Goal: Task Accomplishment & Management: Complete application form

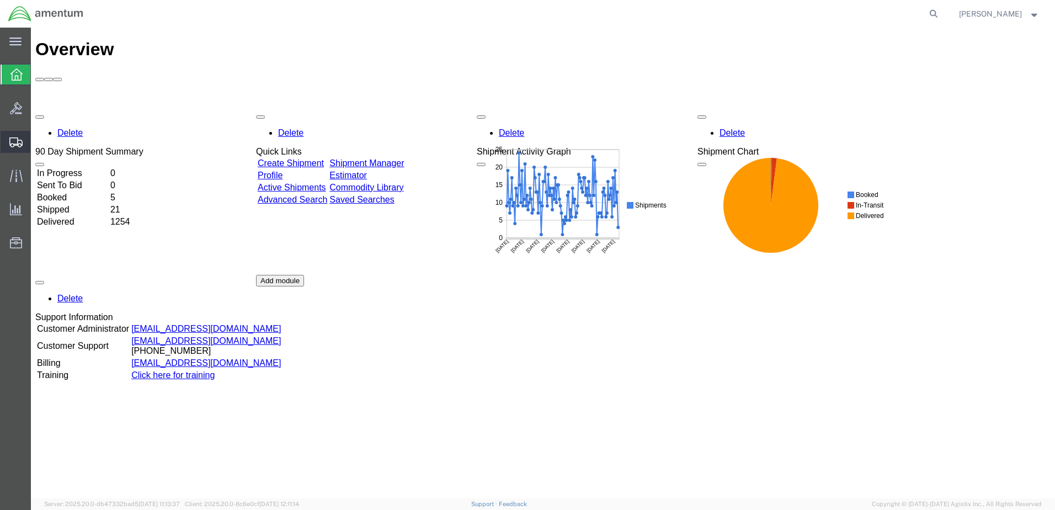
click at [0, 0] on span "Create Shipment" at bounding box center [0, 0] width 0 height 0
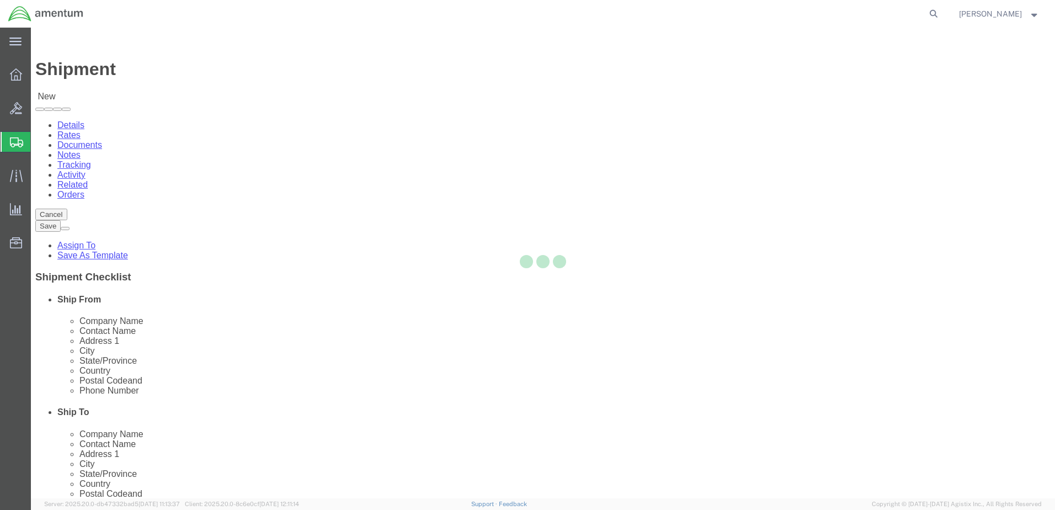
select select
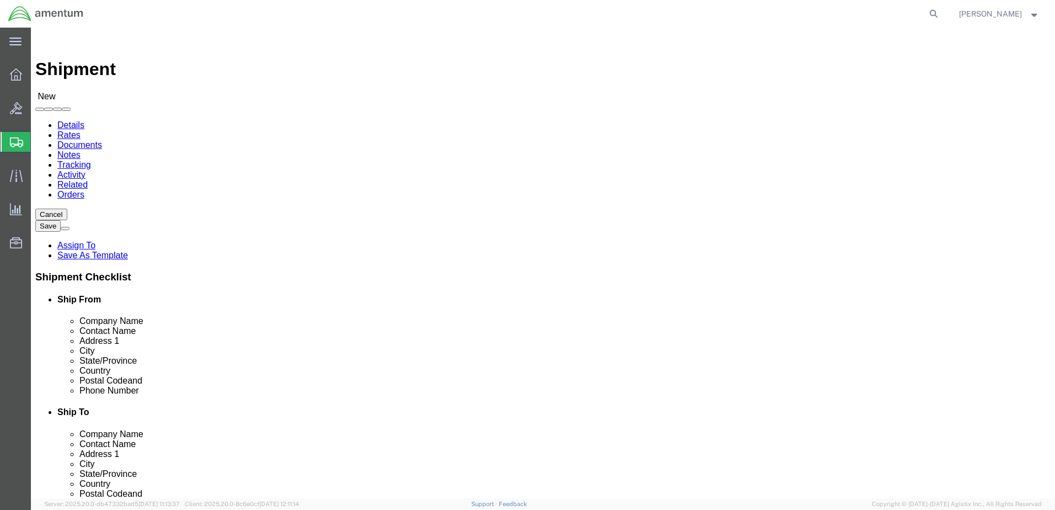
select select "MYPROFILE"
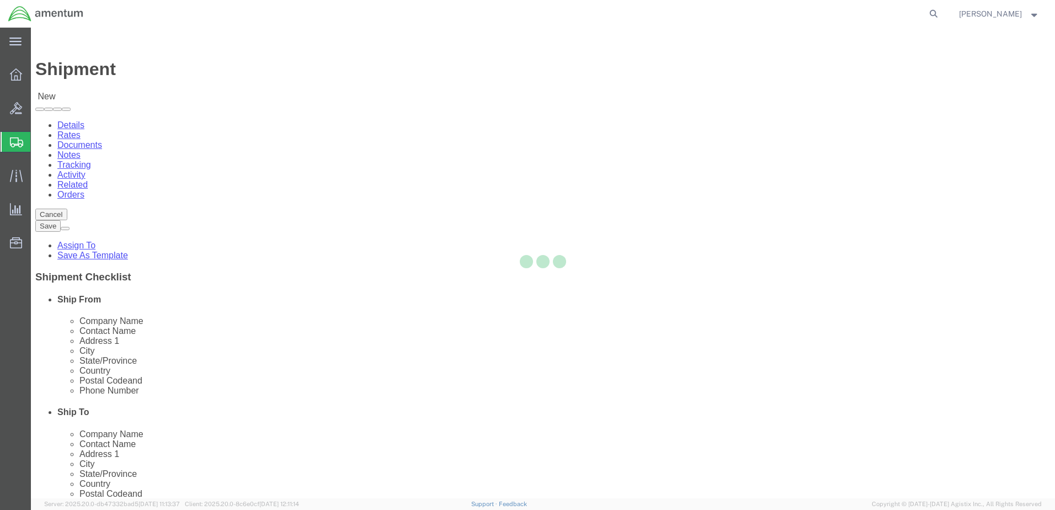
select select "[GEOGRAPHIC_DATA]"
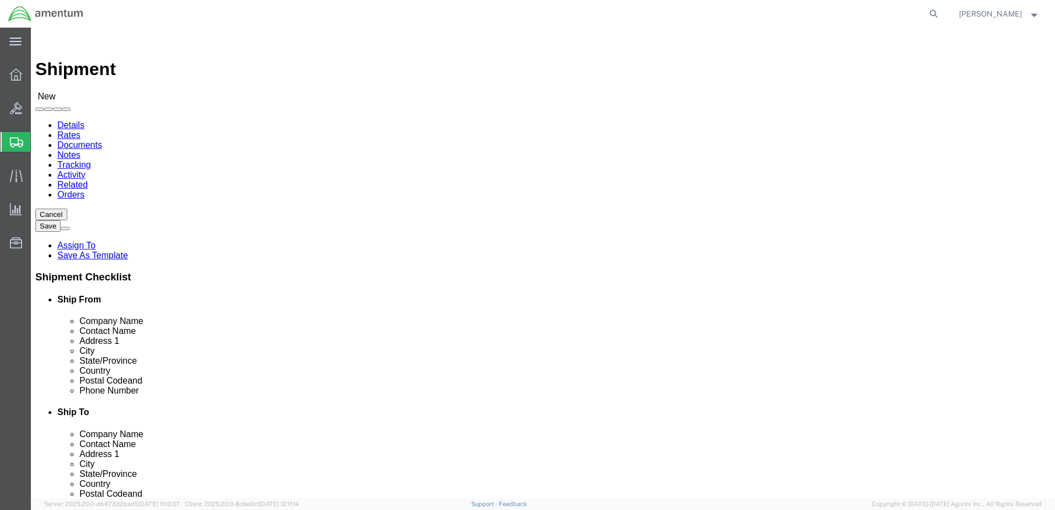
type input "wtu"
select select "49949"
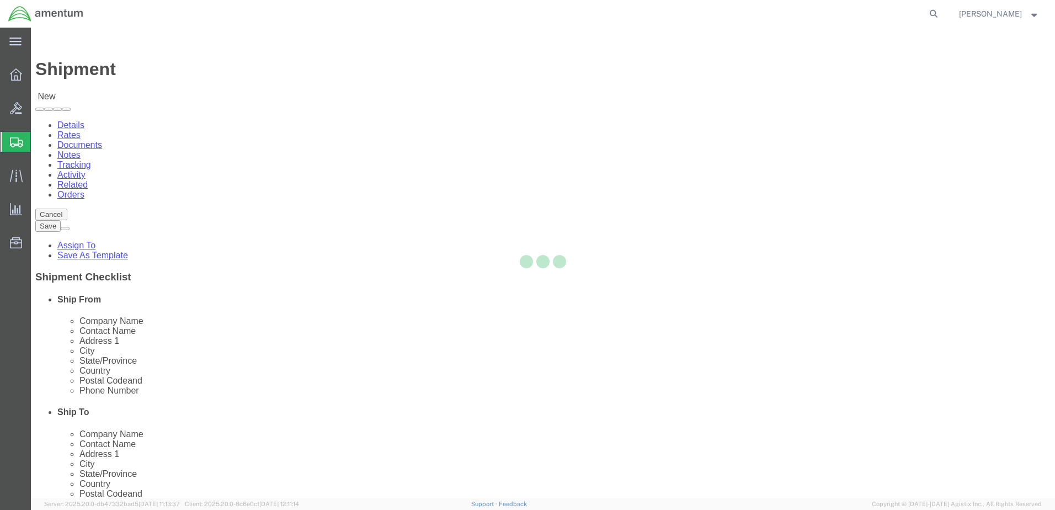
select select "AZ"
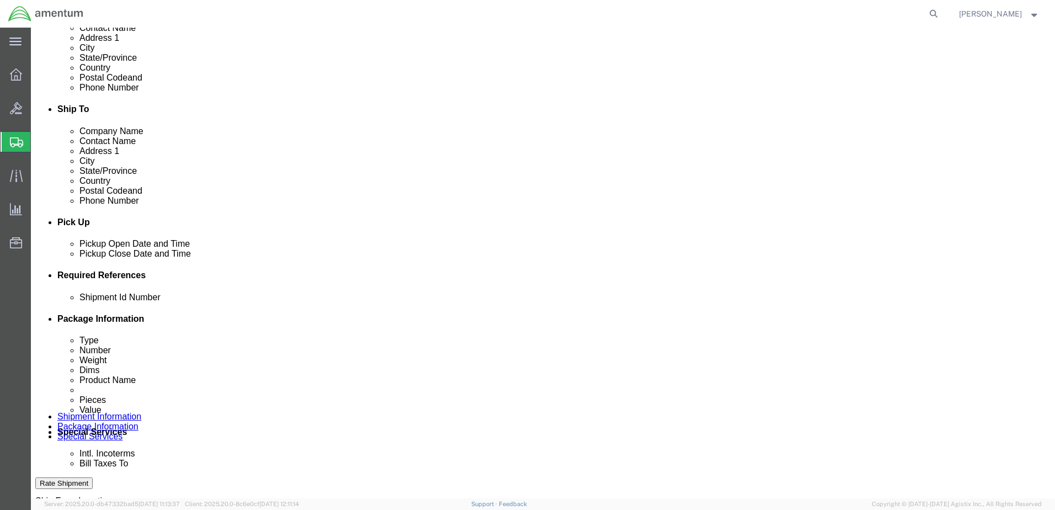
scroll to position [331, 0]
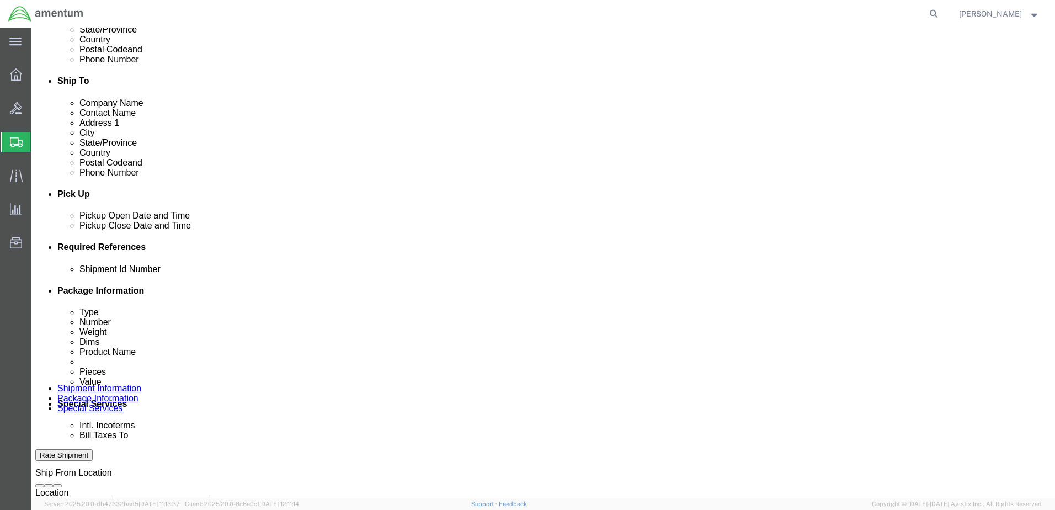
click input "text"
type input "10625"
click button "Add reference"
click select "Select Account Type Activity ID Airline Appointment Number ASN Batch Request # …"
select select "CUSTREF"
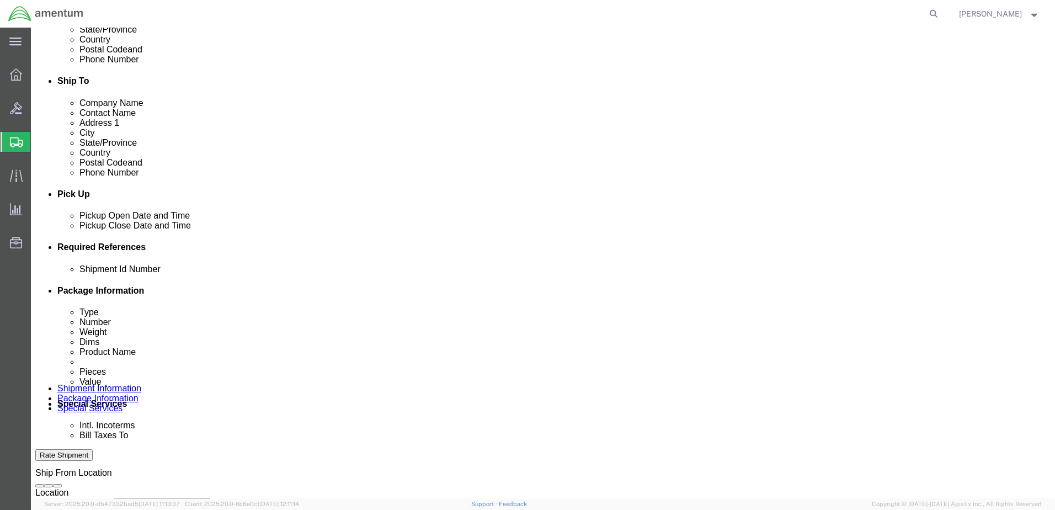
click select "Select Account Type Activity ID Airline Appointment Number ASN Batch Request # …"
click input "text"
type input "tape"
click button "Add reference"
click select "Select Account Type Activity ID Airline Appointment Number ASN Batch Request # …"
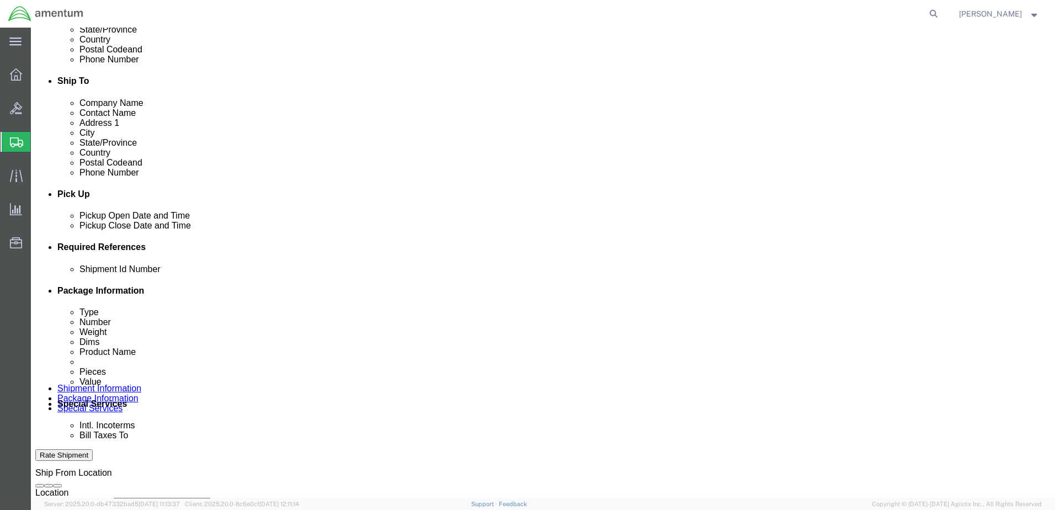
select select "DEPT"
click select "Select Account Type Activity ID Airline Appointment Number ASN Batch Request # …"
click input "text"
type input "CBP"
click div "Shipping Mode (Optional)"
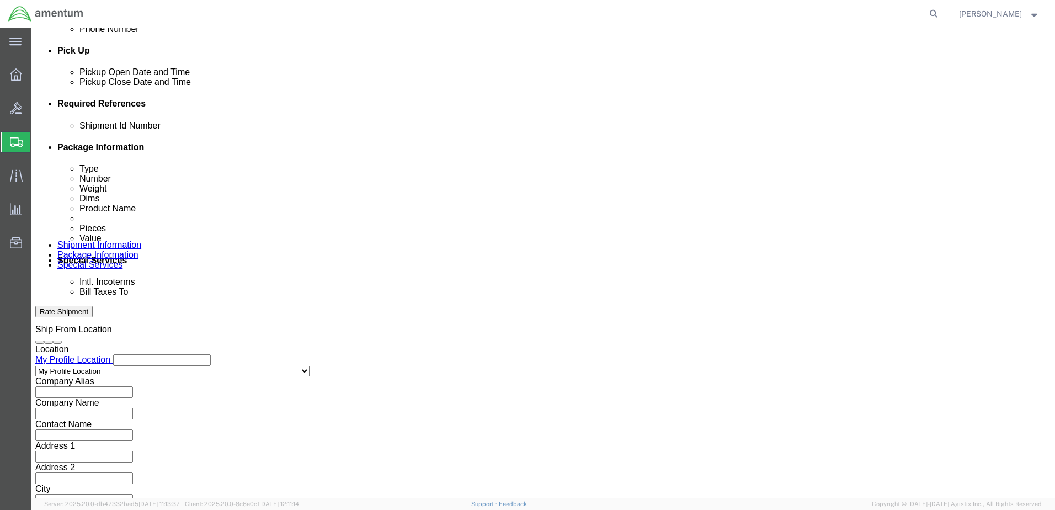
scroll to position [477, 0]
click button "Continue"
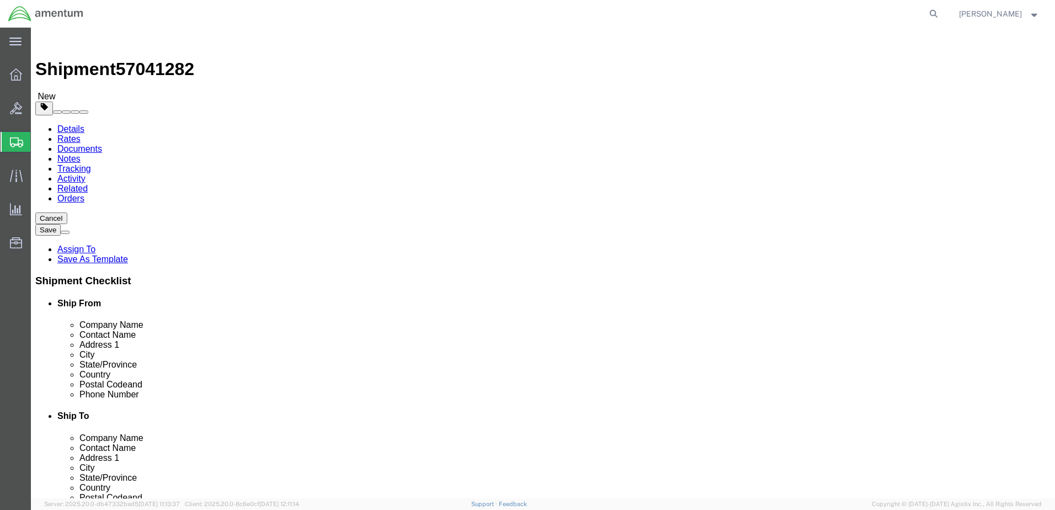
click select "Select BCK Boxes Bale(s) Basket(s) Bolt(s) Bottle(s) Buckets Bulk Bundle(s) Can…"
select select "LBX"
click select "Select BCK Boxes Bale(s) Basket(s) Bolt(s) Bottle(s) Buckets Bulk Bundle(s) Can…"
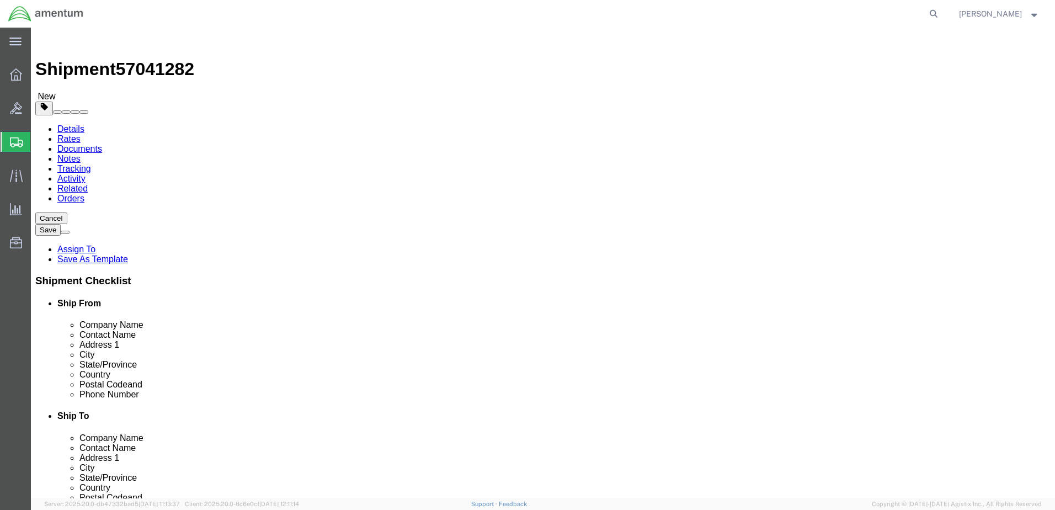
type input "17.50"
type input "12.50"
type input "3.00"
click input "0.00"
drag, startPoint x: 171, startPoint y: 254, endPoint x: 146, endPoint y: 261, distance: 26.4
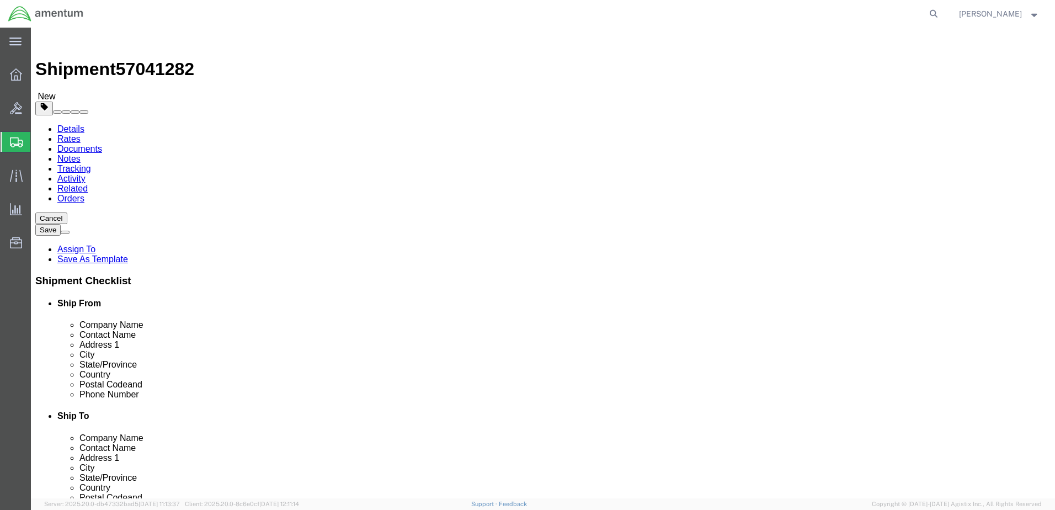
click div "0.00 Select kgs lbs"
type input "4"
click link "Add Content"
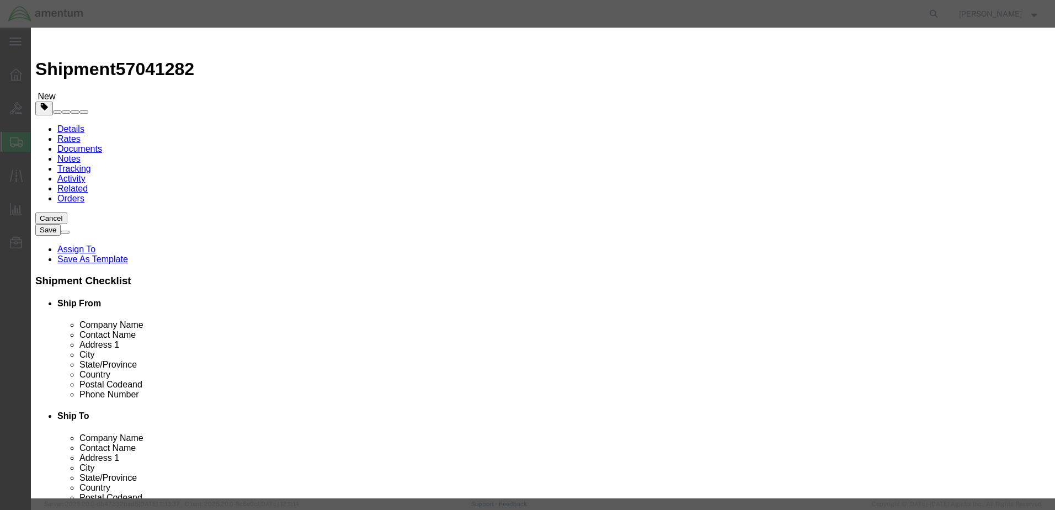
click input "text"
type input "PACKING [PERSON_NAME]"
type input "3"
type input "50.00"
click button "Save & Close"
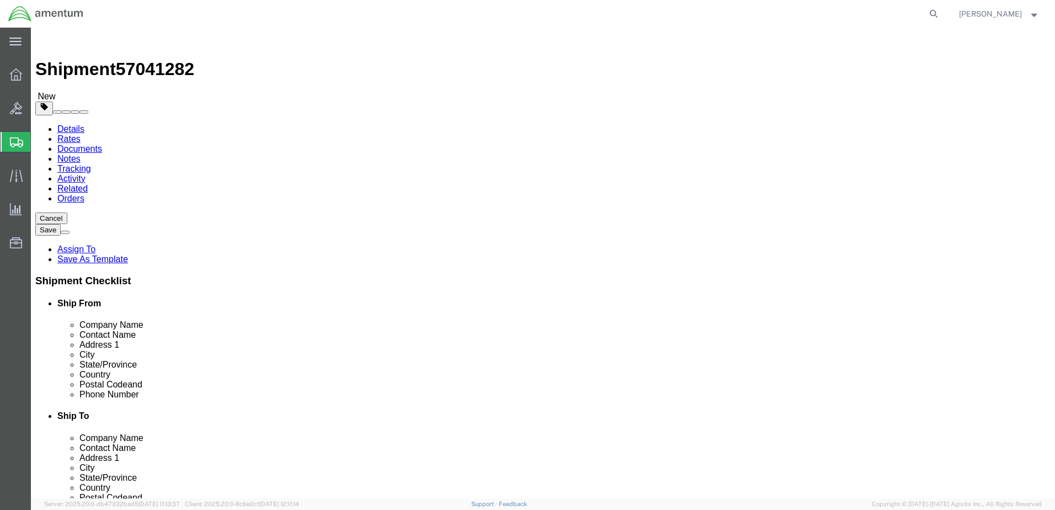
click icon
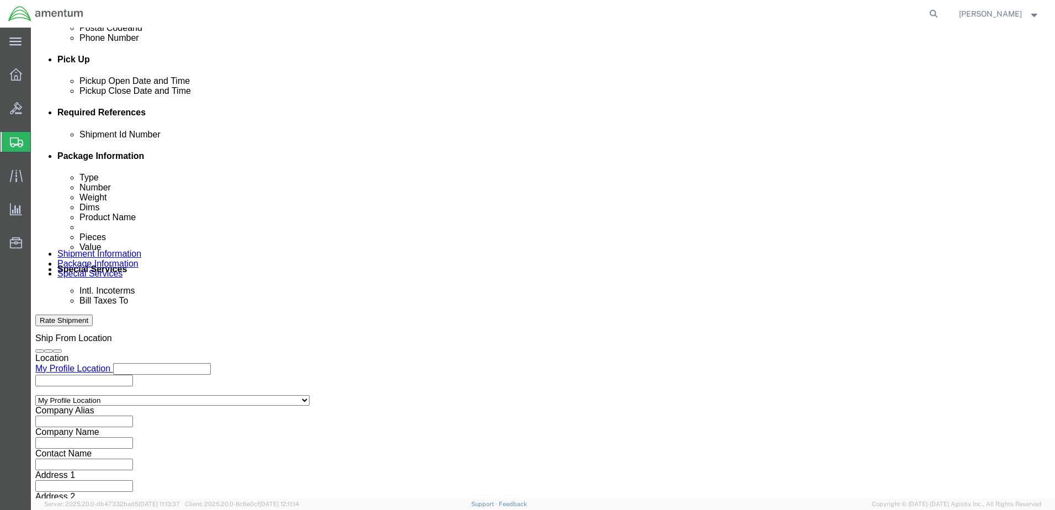
scroll to position [477, 0]
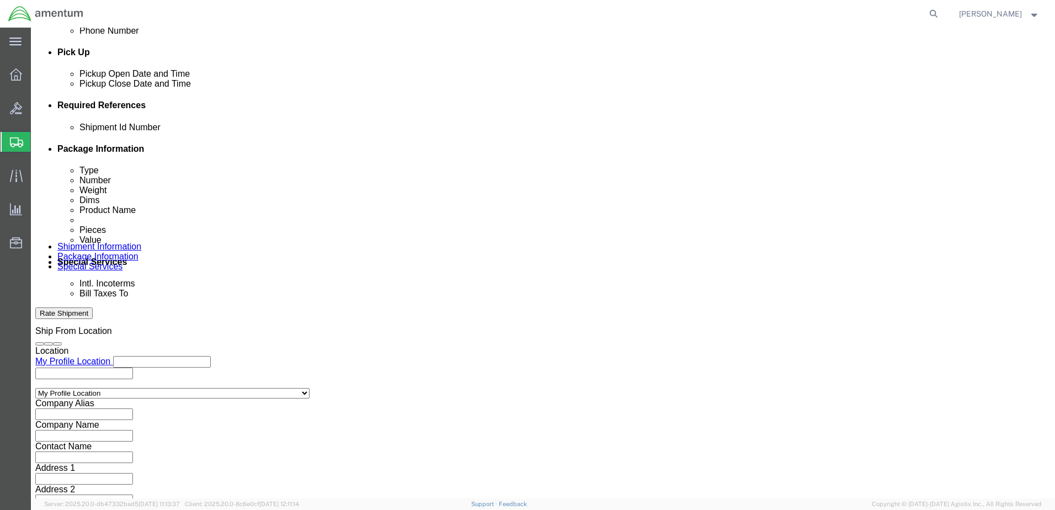
click select "Select Air Less than Truckload Multi-Leg Ocean Freight Rail Small Parcel Truckl…"
select select "SMAL"
click select "Select Air Less than Truckload Multi-Leg Ocean Freight Rail Small Parcel Truckl…"
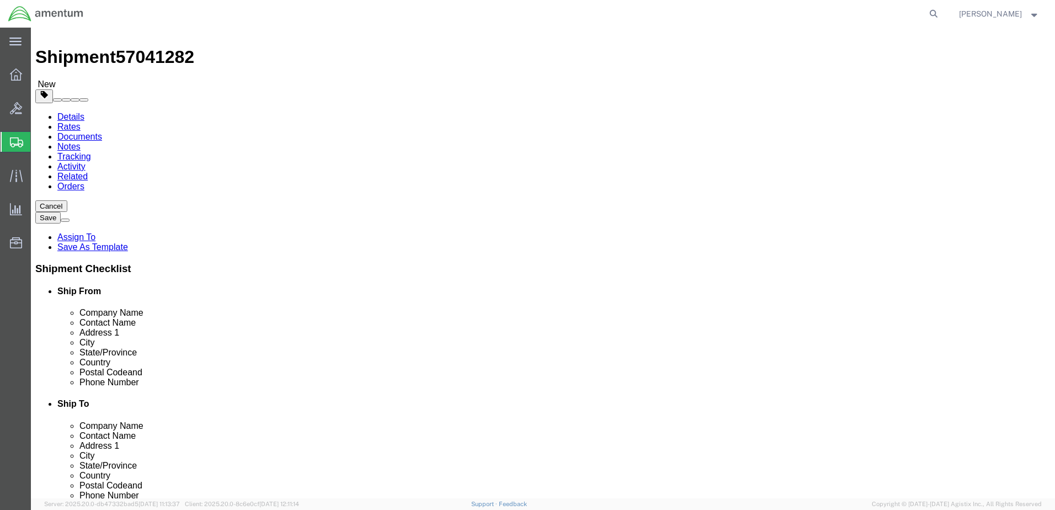
scroll to position [0, 0]
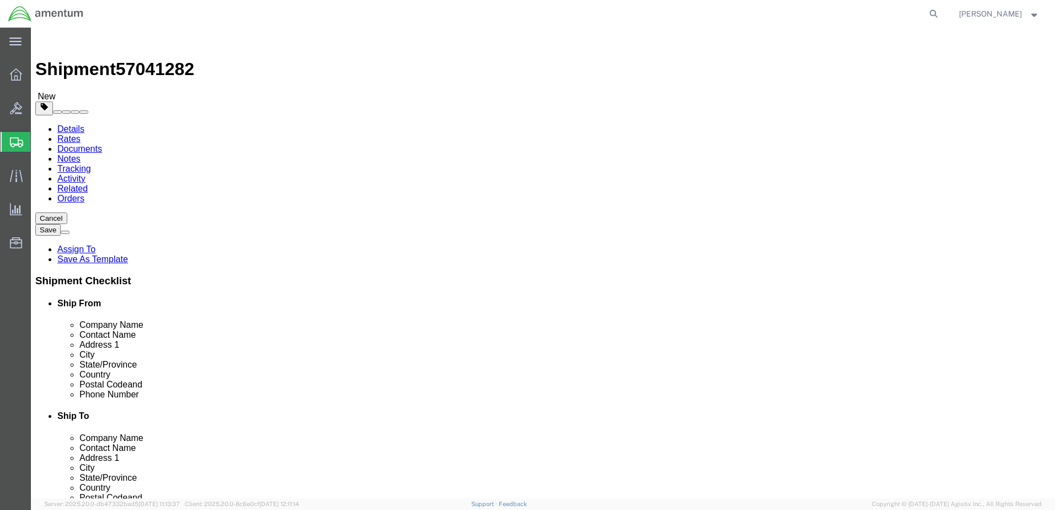
click link "Special Services"
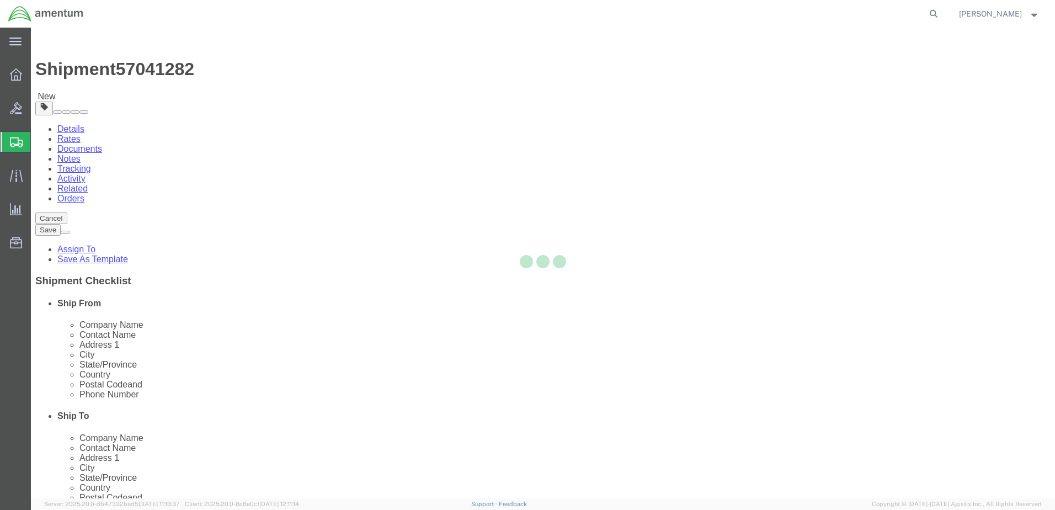
select select
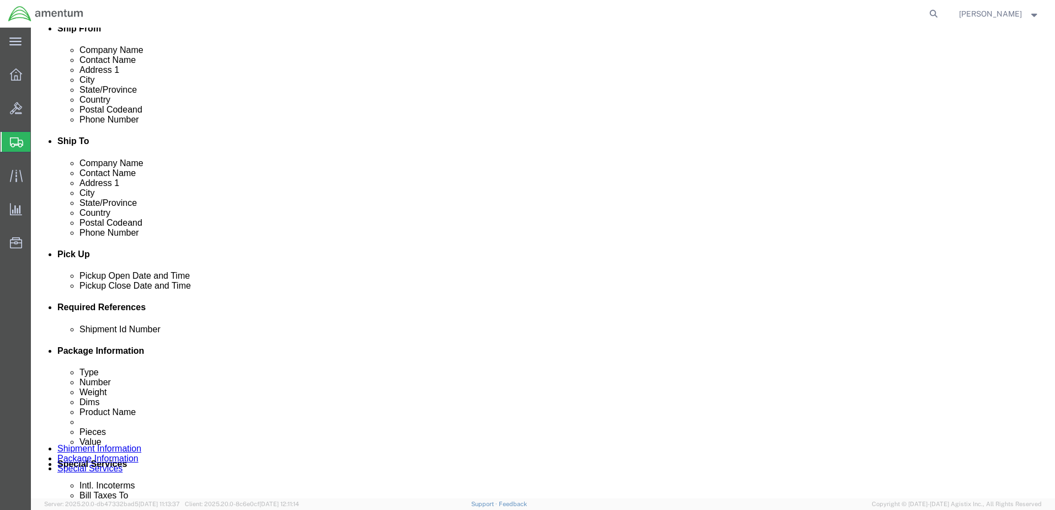
scroll to position [276, 0]
click select "Select Buyer Cost Center Department Operations Number Order Number Sales Person"
select select "COSTCENTER"
click select "Select Buyer Cost Center Department Operations Number Order Number Sales Person"
type input "6118.04.03.2219.000.ELP.0000"
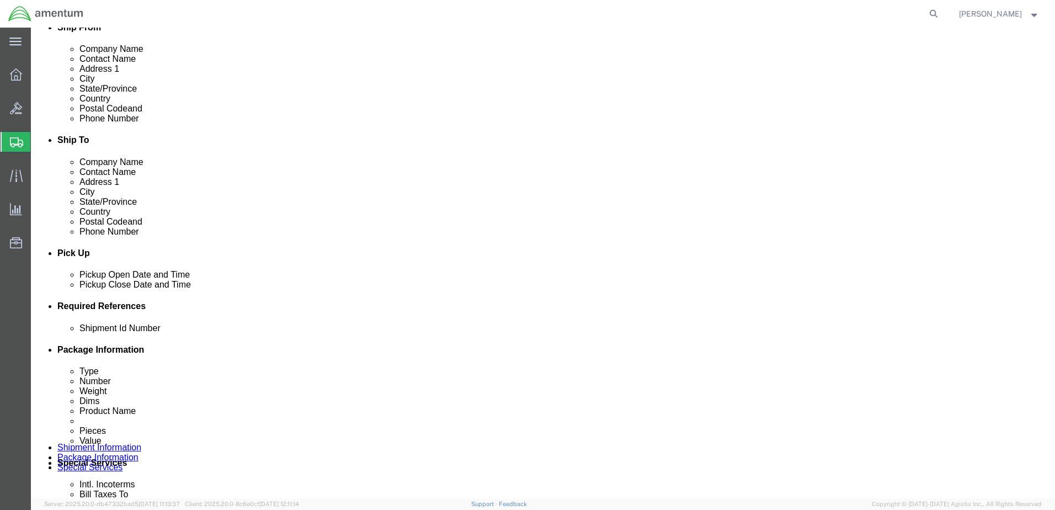
click select "Select Recipient Account Sender/Shipper Third Party Account"
select select "SHIP"
click select "Select Recipient Account Sender/Shipper Third Party Account"
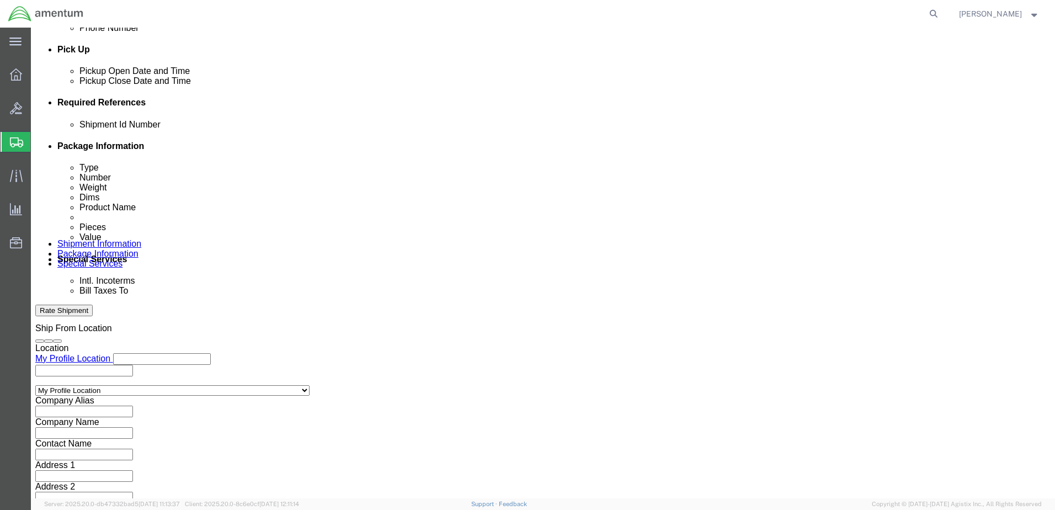
scroll to position [552, 0]
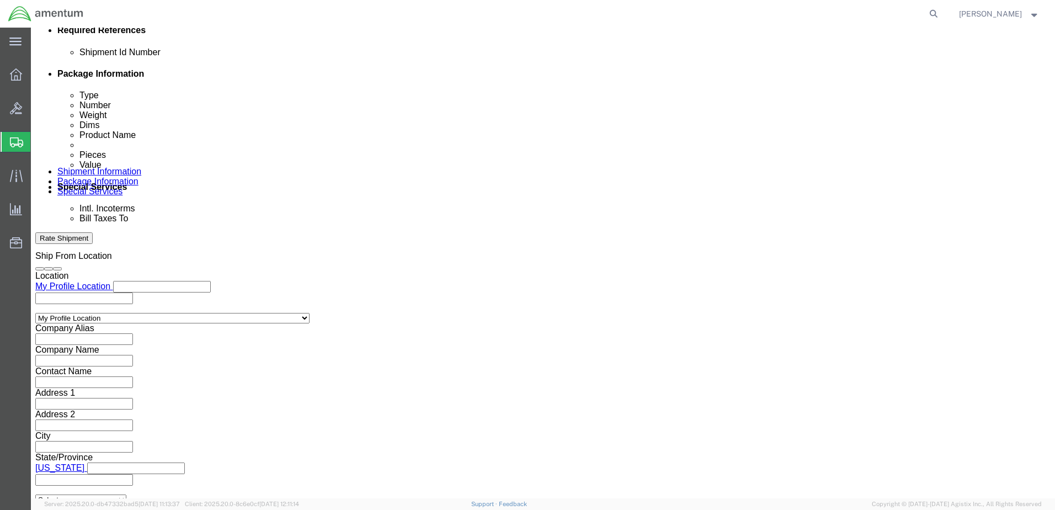
click input "text"
type input "[PERSON_NAME][EMAIL_ADDRESS][PERSON_NAME][DOMAIN_NAME]"
type input "[PERSON_NAME].NM"
type input "[PERSON_NAME][EMAIL_ADDRESS][PERSON_NAME][DOMAIN_NAME],[PERSON_NAME][DOMAIN_NAM…"
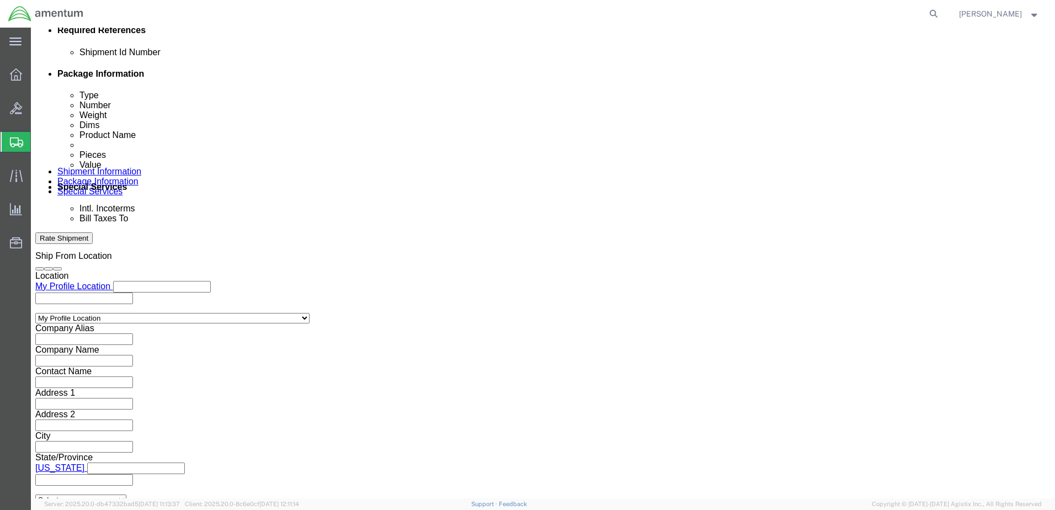
click button "Rate Shipment"
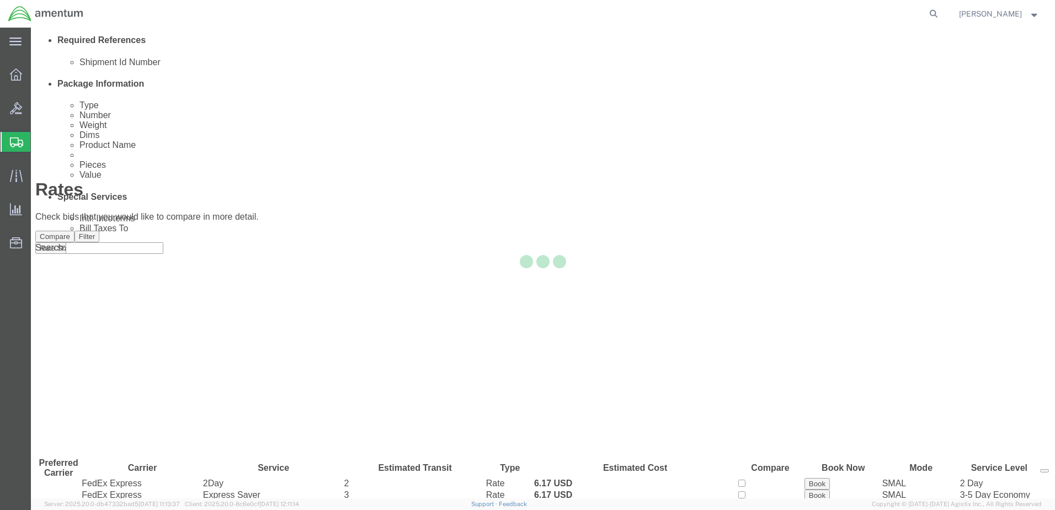
scroll to position [0, 0]
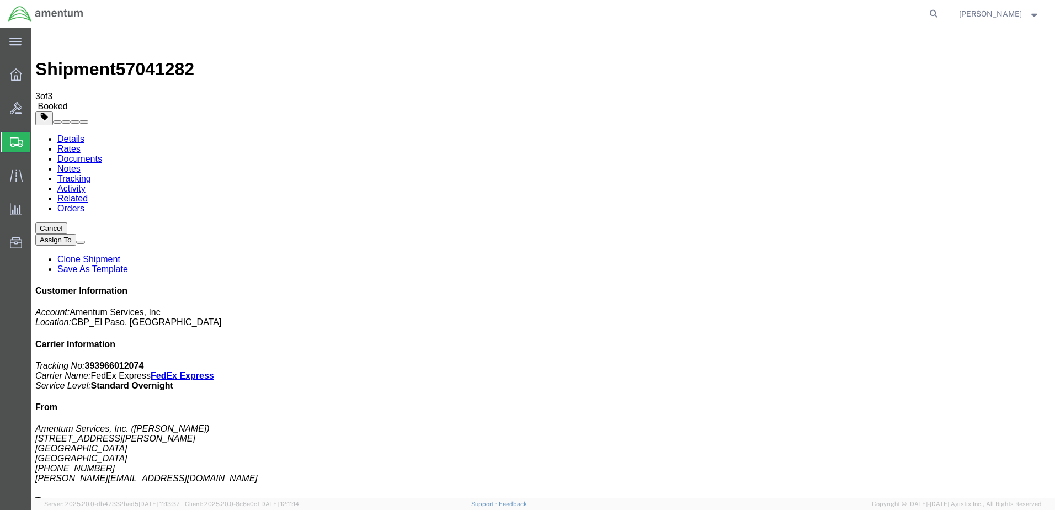
click at [1038, 16] on span "[PERSON_NAME]" at bounding box center [999, 14] width 81 height 12
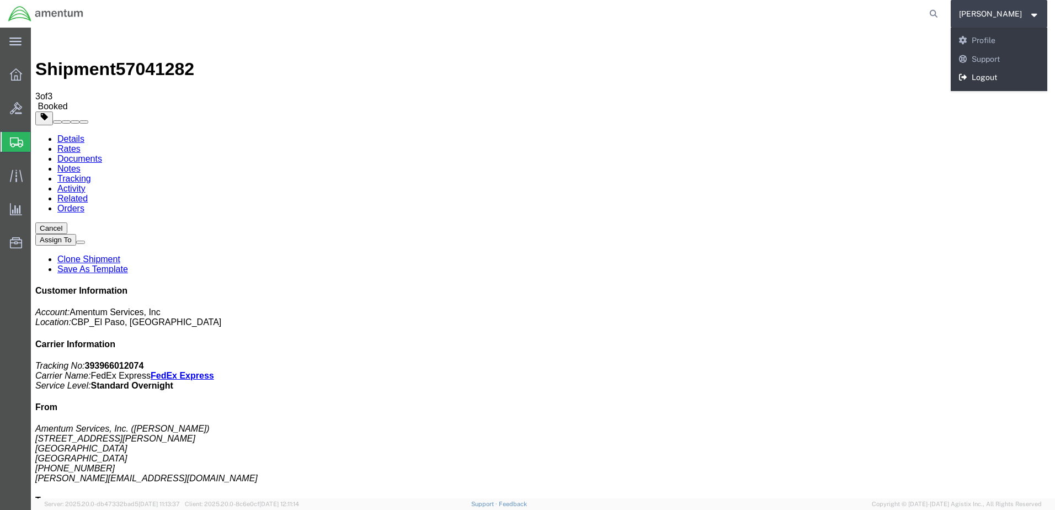
click at [967, 73] on link "Logout" at bounding box center [999, 77] width 97 height 19
